Goal: Find specific page/section: Find specific page/section

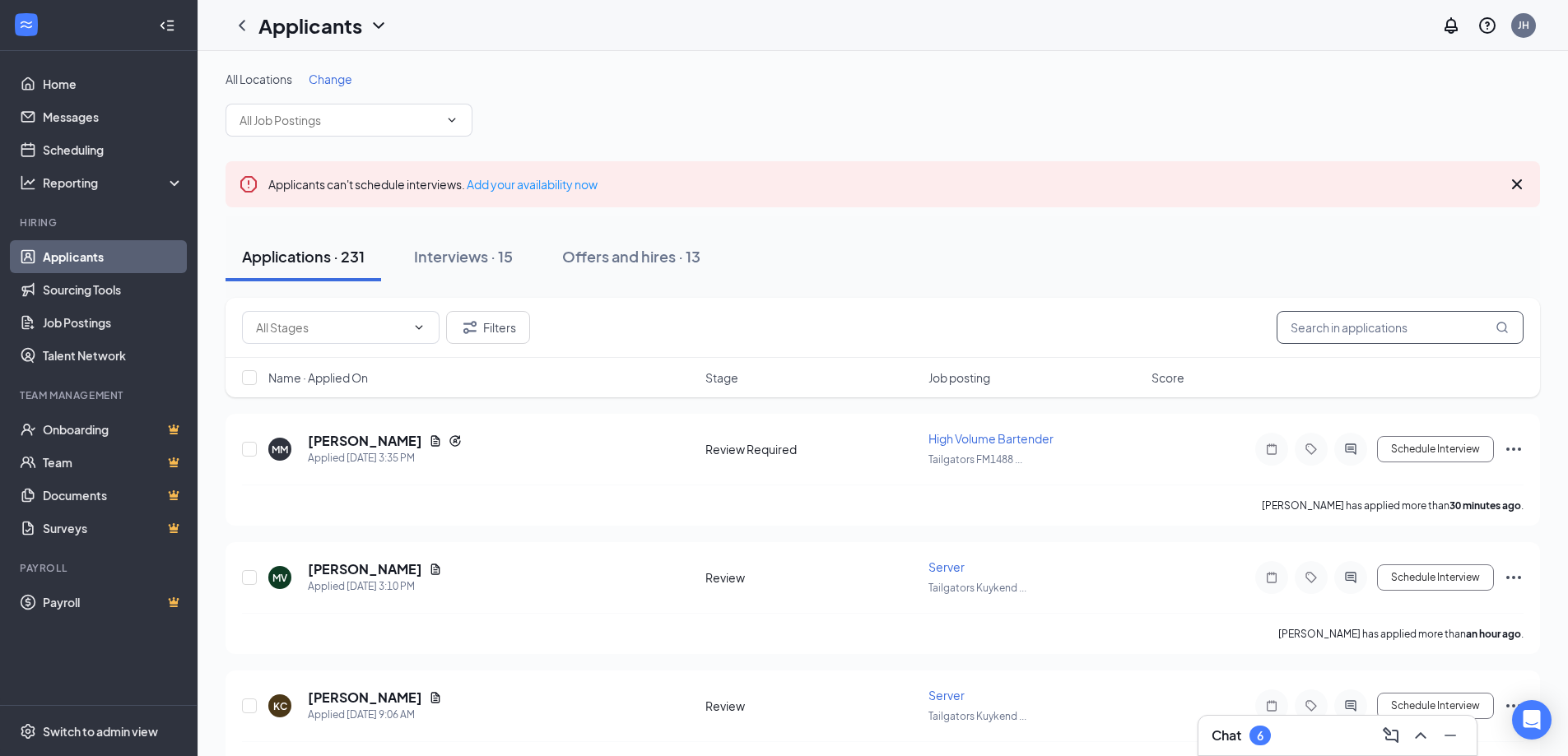
click at [1402, 325] on input "text" at bounding box center [1400, 327] width 247 height 33
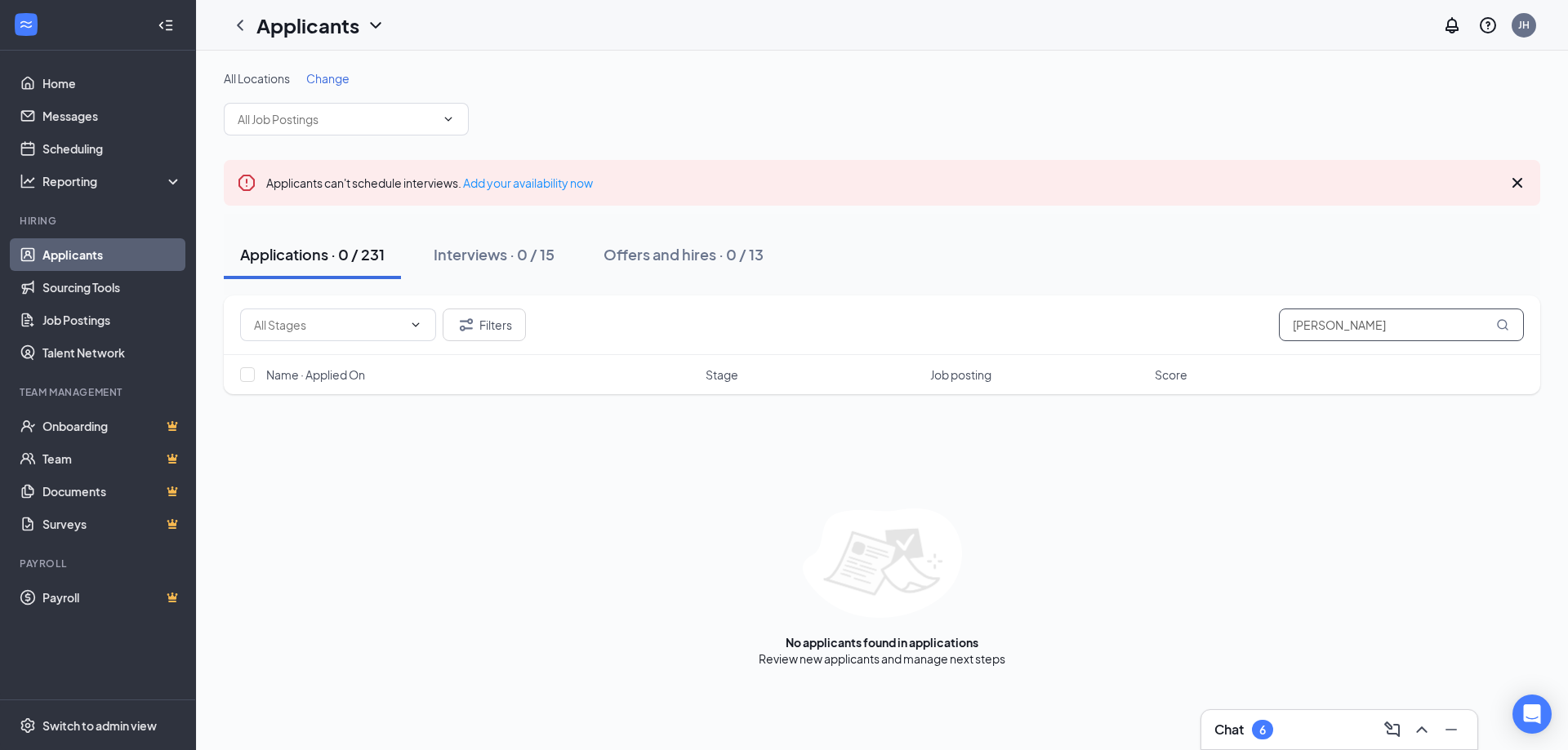
drag, startPoint x: 1390, startPoint y: 323, endPoint x: 581, endPoint y: 481, distance: 824.3
click at [581, 481] on div "Filters [PERSON_NAME] Name · Applied On Stage Job posting Score No applicants f…" at bounding box center [881, 481] width 1316 height 371
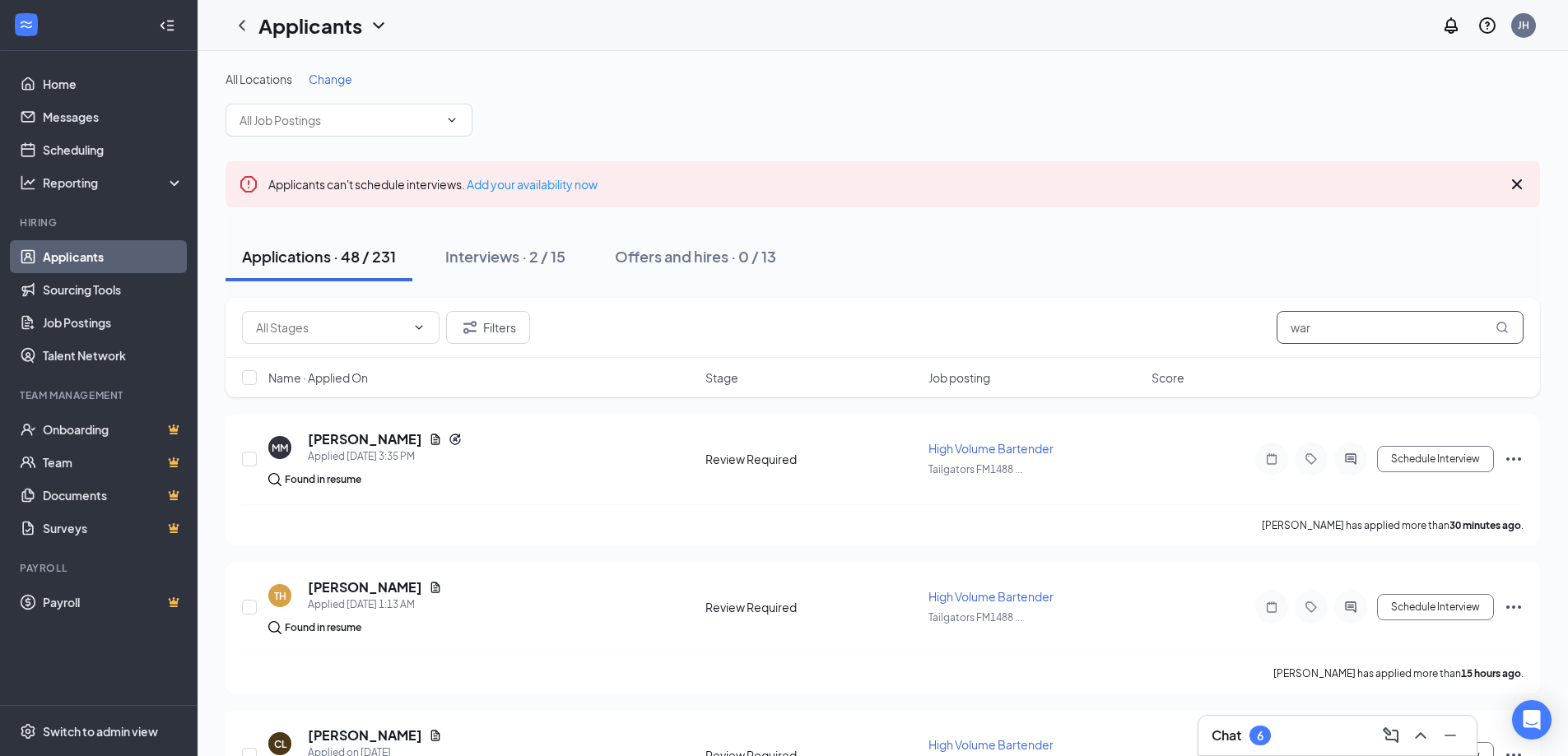
type input "war"
